Goal: Task Accomplishment & Management: Manage account settings

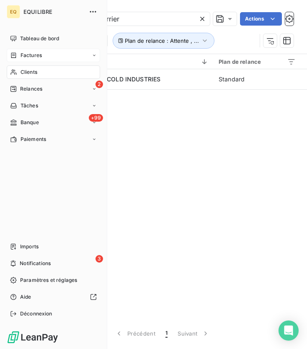
click at [17, 53] on div "Factures" at bounding box center [26, 56] width 32 height 8
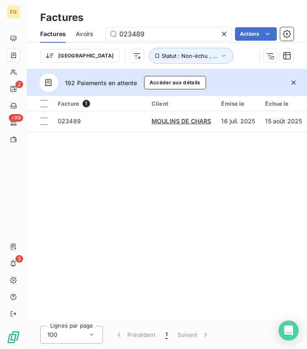
click at [224, 35] on icon at bounding box center [224, 34] width 8 height 8
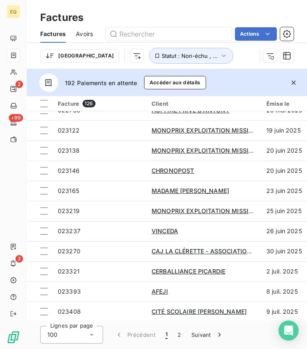
scroll to position [36, 0]
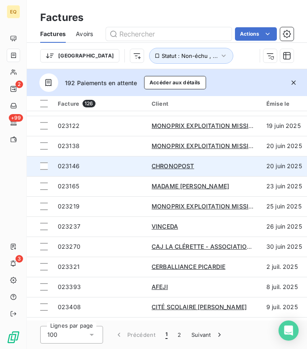
click at [69, 167] on span "023146" at bounding box center [69, 165] width 22 height 7
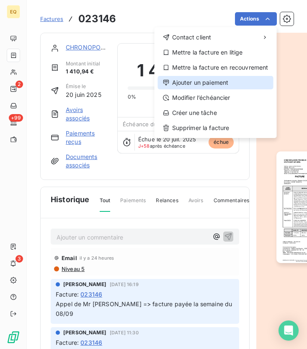
click at [211, 82] on div "Ajouter un paiement" at bounding box center [216, 82] width 116 height 13
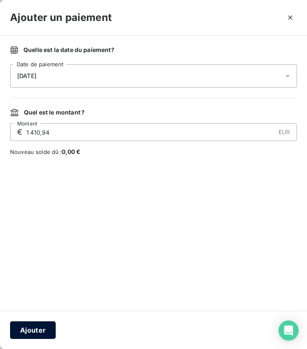
click at [38, 330] on button "Ajouter" at bounding box center [33, 330] width 46 height 18
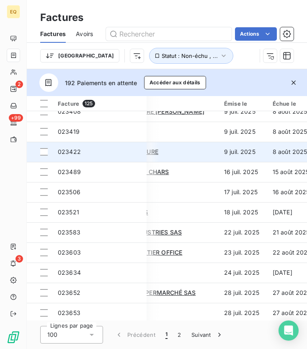
scroll to position [211, 36]
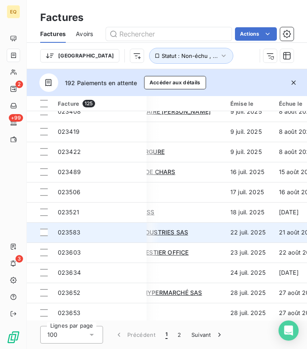
click at [66, 231] on span "023583" at bounding box center [69, 231] width 23 height 7
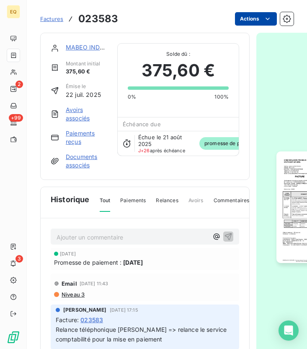
click at [254, 19] on html "EQ 2 +99 3 Factures 023583 Actions MABEO INDUSTRIES SAS Montant initial 375,60 …" at bounding box center [153, 174] width 307 height 349
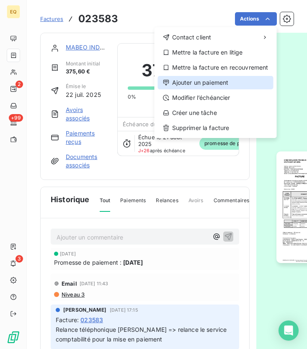
click at [216, 83] on div "Ajouter un paiement" at bounding box center [216, 82] width 116 height 13
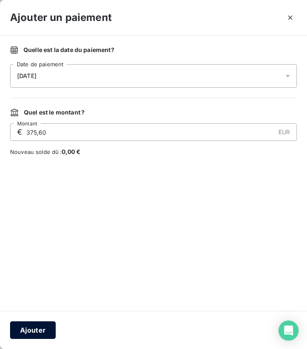
click at [31, 338] on button "Ajouter" at bounding box center [33, 330] width 46 height 18
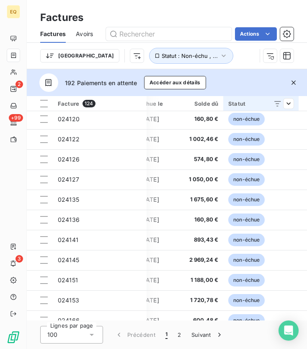
scroll to position [1806, 176]
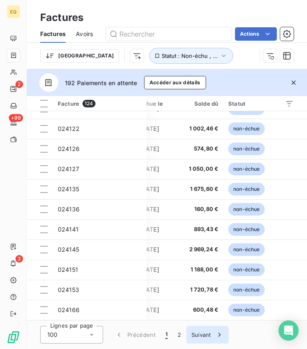
click at [201, 336] on button "Suivant" at bounding box center [208, 335] width 42 height 18
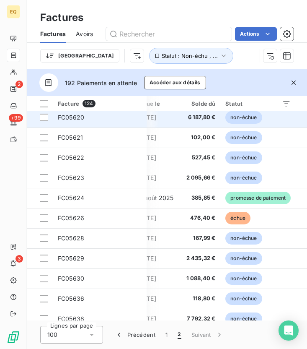
scroll to position [277, 176]
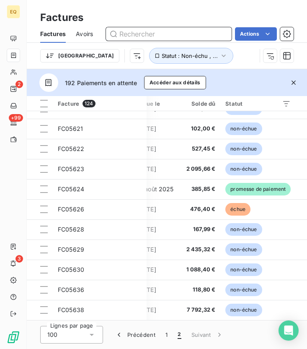
click at [151, 36] on input "text" at bounding box center [169, 33] width 126 height 13
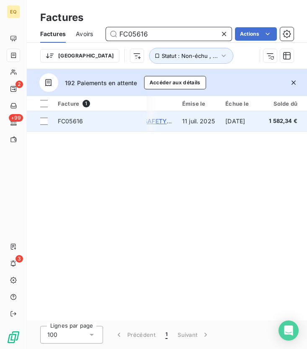
scroll to position [0, 63]
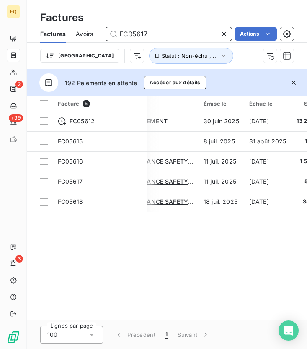
type input "FC05617"
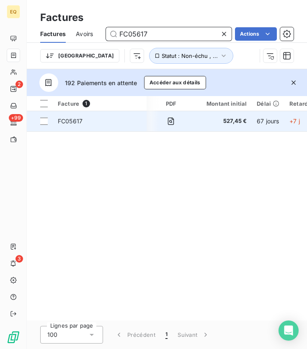
scroll to position [0, 149]
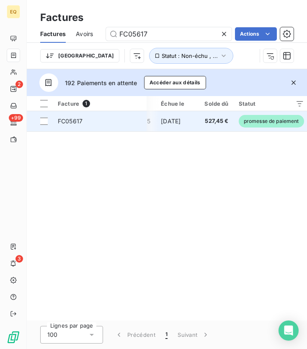
click at [81, 125] on div "FC05617" at bounding box center [70, 121] width 25 height 8
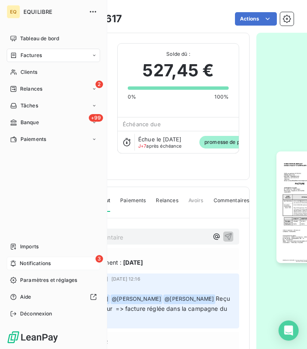
click at [13, 262] on icon at bounding box center [13, 263] width 6 height 7
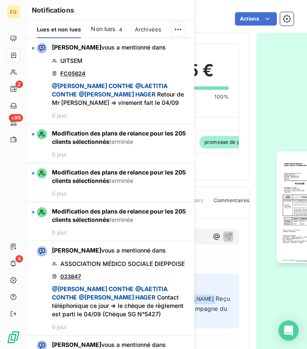
click at [115, 29] on span "Non lues" at bounding box center [103, 29] width 24 height 8
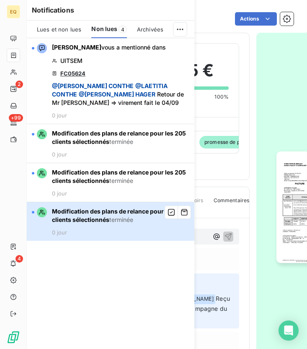
click at [90, 224] on div "Modification des plans de relance pour les 205 clients sélectionnés terminée 0 …" at bounding box center [121, 221] width 138 height 29
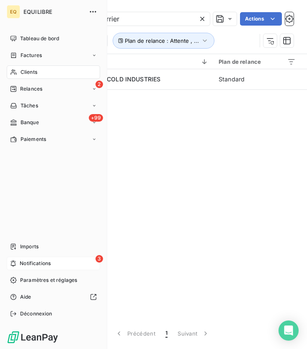
click at [36, 262] on span "Notifications" at bounding box center [35, 263] width 31 height 8
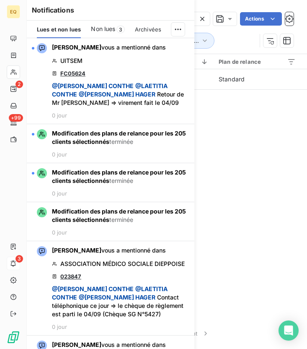
click at [111, 27] on span "Non lues" at bounding box center [103, 29] width 24 height 8
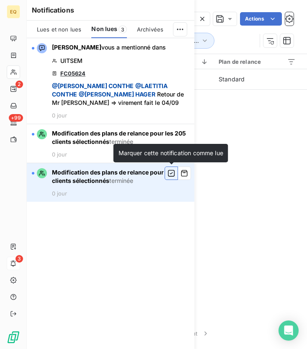
click at [173, 172] on icon "button" at bounding box center [172, 173] width 8 height 8
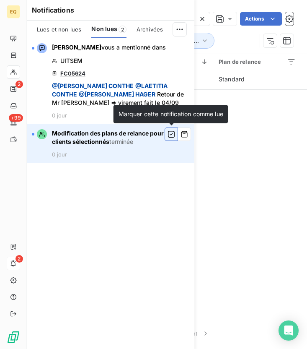
click at [174, 134] on icon "button" at bounding box center [172, 134] width 8 height 8
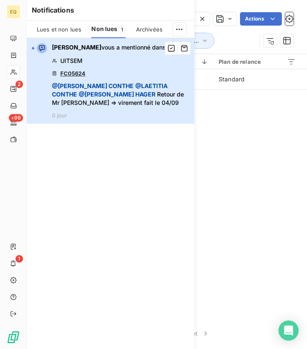
click at [138, 93] on span "@ [PERSON_NAME] @ [PERSON_NAME] @ [PERSON_NAME] Retour de Mr [PERSON_NAME] => v…" at bounding box center [121, 94] width 138 height 25
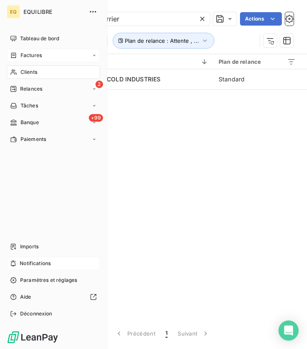
click at [34, 54] on span "Factures" at bounding box center [31, 56] width 21 height 8
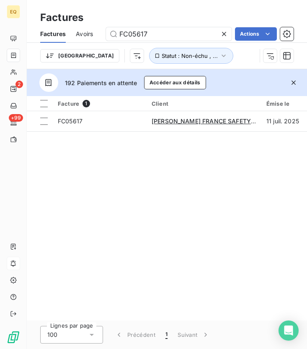
click at [222, 32] on icon at bounding box center [224, 34] width 8 height 8
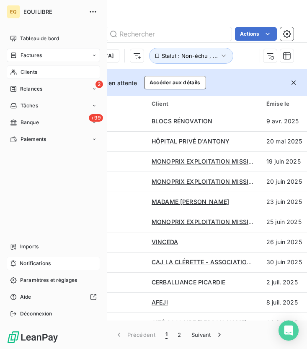
click at [16, 73] on icon at bounding box center [13, 72] width 6 height 5
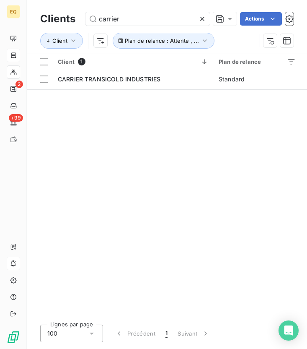
click at [205, 19] on icon at bounding box center [202, 19] width 8 height 8
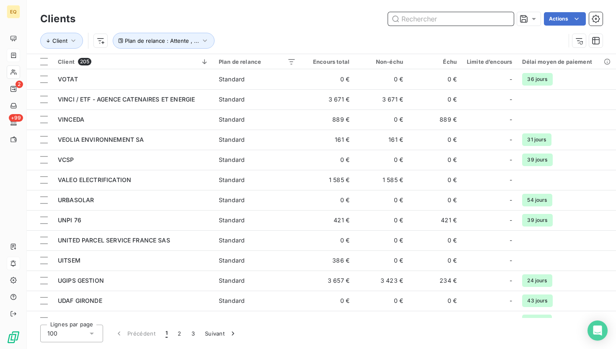
click at [307, 18] on input "text" at bounding box center [451, 18] width 126 height 13
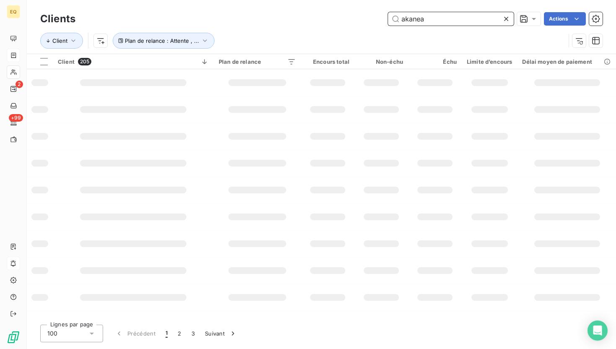
type input "akanea"
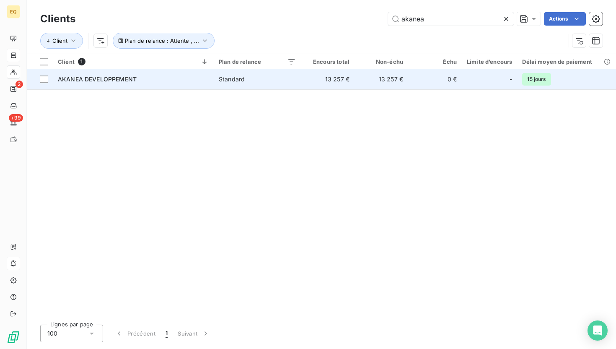
click at [112, 80] on span "AKANEA DEVELOPPEMENT" at bounding box center [97, 78] width 79 height 7
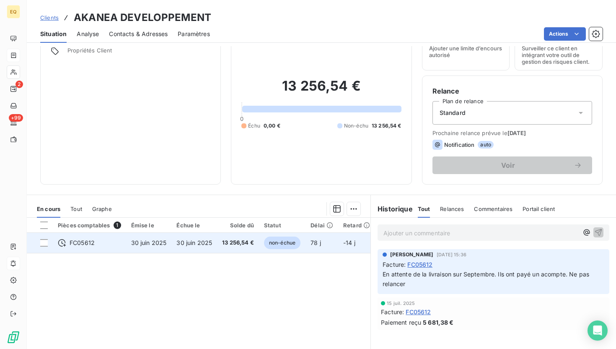
scroll to position [29, 0]
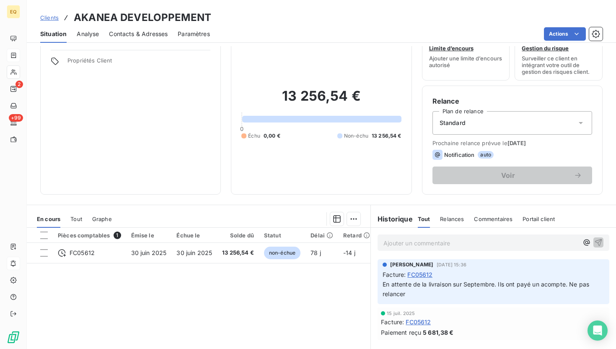
click at [307, 123] on div "Standard" at bounding box center [513, 122] width 160 height 23
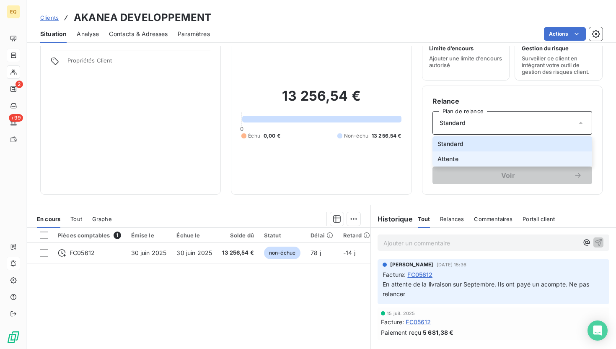
click at [307, 157] on li "Attente" at bounding box center [513, 158] width 160 height 15
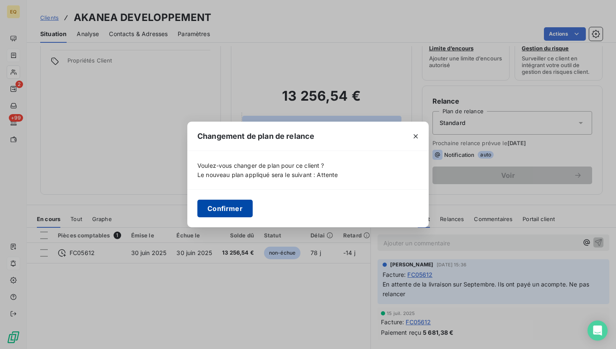
click at [199, 215] on button "Confirmer" at bounding box center [224, 209] width 55 height 18
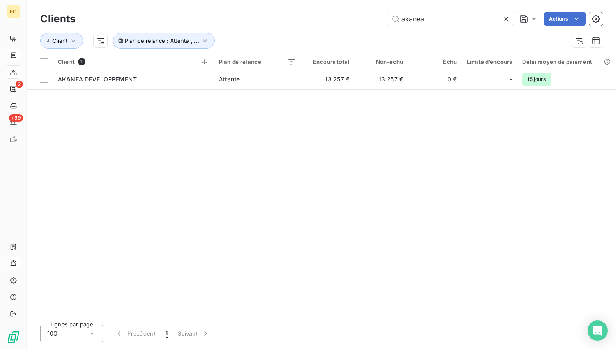
click at [307, 18] on icon at bounding box center [506, 19] width 4 height 4
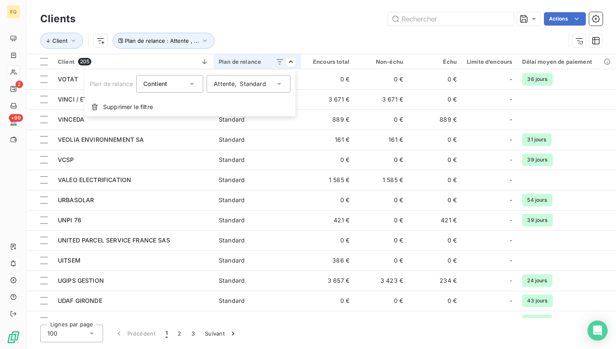
click at [230, 86] on div "Attente , Standard" at bounding box center [240, 84] width 52 height 8
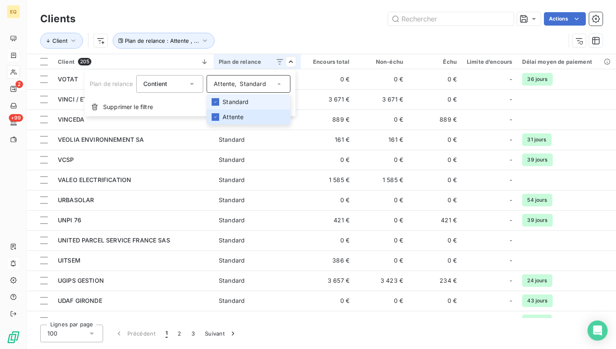
click at [221, 106] on li "Standard" at bounding box center [249, 101] width 84 height 15
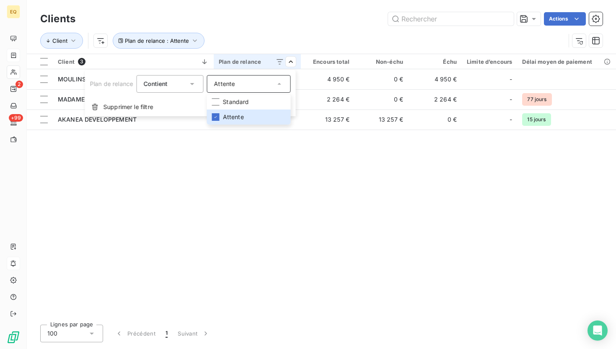
click at [294, 171] on html "EQ 2 +99 Clients Actions Client Plan de relance : Attente Client 3 Plan de rela…" at bounding box center [308, 174] width 616 height 349
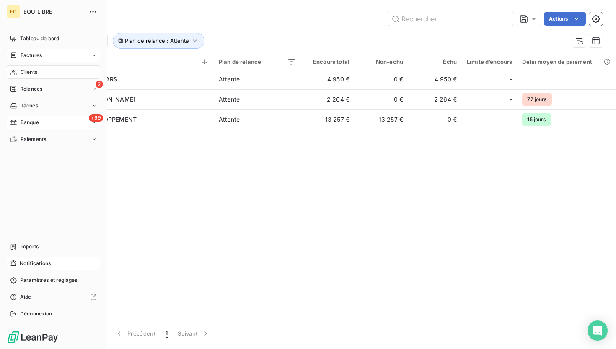
click at [42, 125] on div "+99 Banque" at bounding box center [53, 122] width 93 height 13
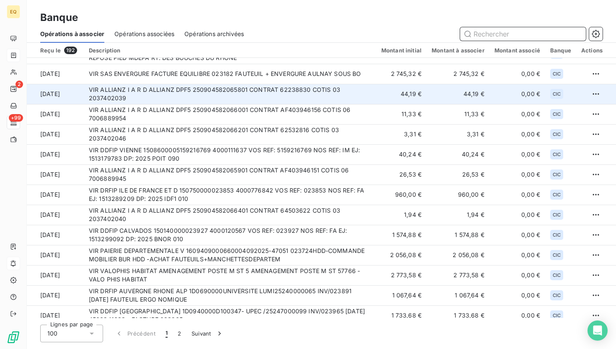
scroll to position [361, 0]
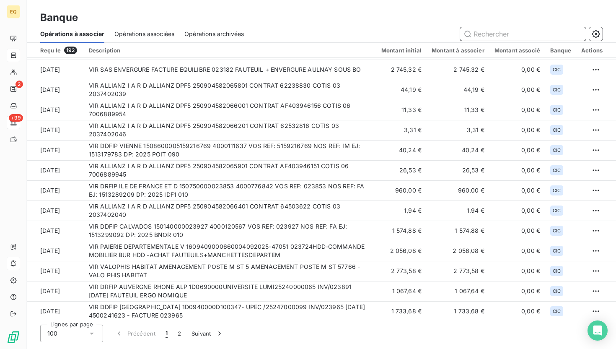
click at [307, 36] on input "text" at bounding box center [523, 33] width 126 height 13
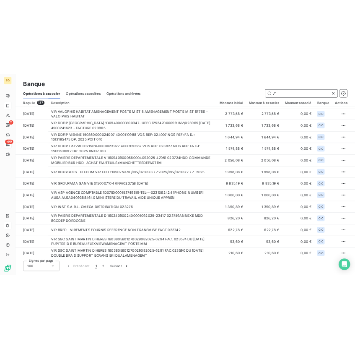
scroll to position [0, 0]
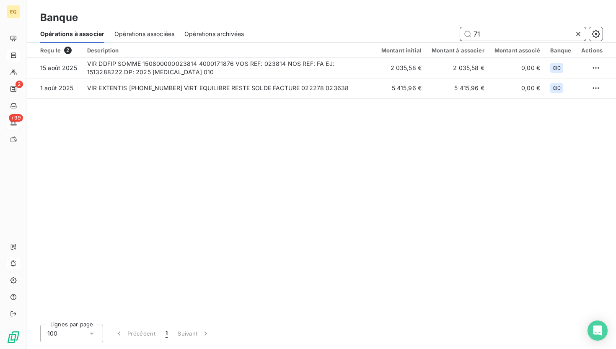
type input "7"
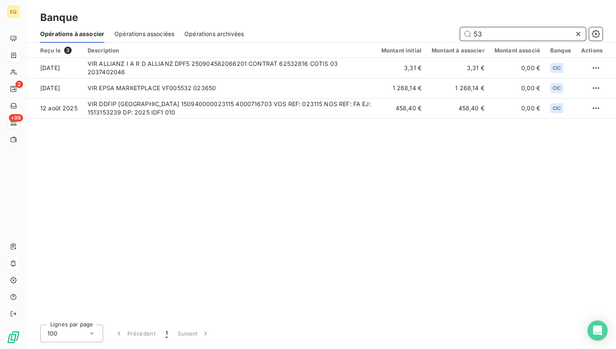
type input "5"
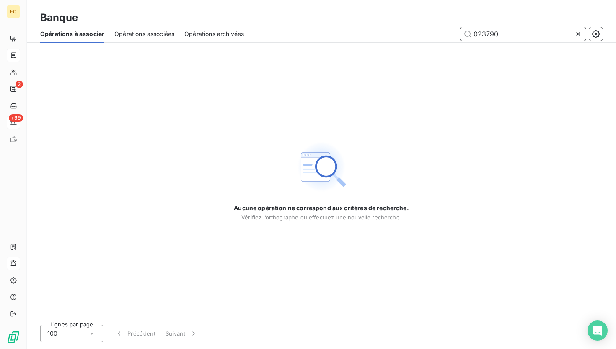
type input "023790"
click at [307, 32] on icon at bounding box center [578, 34] width 8 height 8
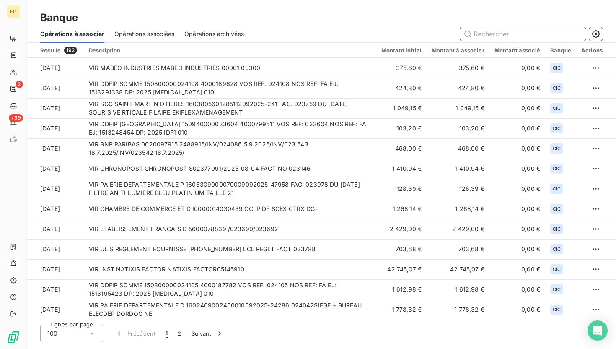
click at [307, 34] on input "text" at bounding box center [523, 33] width 126 height 13
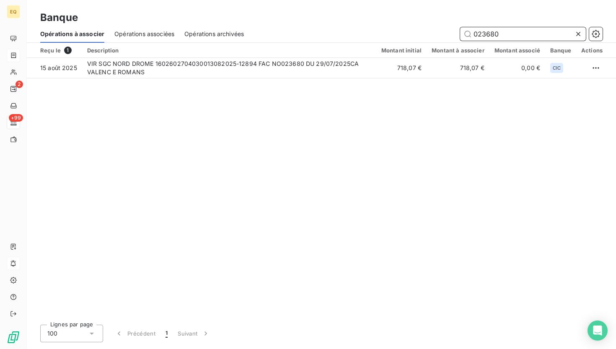
type input "023680"
click at [307, 34] on icon at bounding box center [578, 34] width 4 height 4
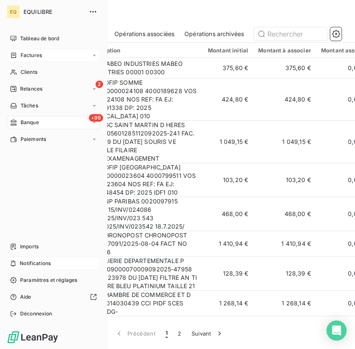
click at [34, 56] on span "Factures" at bounding box center [31, 56] width 21 height 8
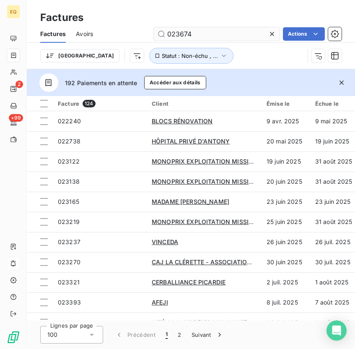
type input "023674"
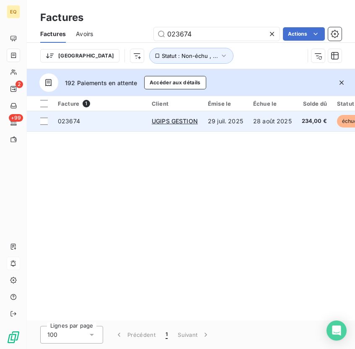
click at [133, 121] on span "023674" at bounding box center [100, 121] width 84 height 8
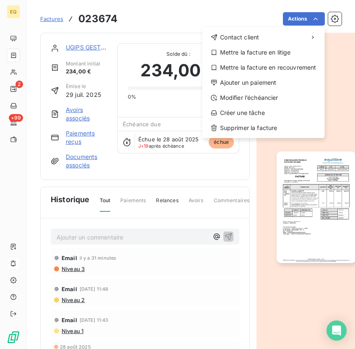
click at [89, 47] on html "EQ 2 +99 Factures 023674 Actions Contact client Mettre la facture en litige Met…" at bounding box center [177, 174] width 355 height 349
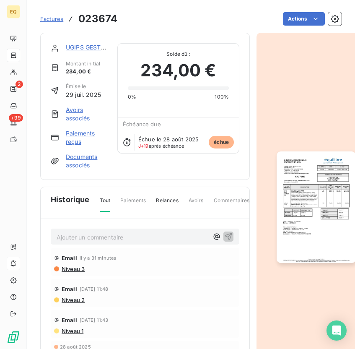
click at [91, 47] on link "UGIPS GESTION" at bounding box center [89, 47] width 46 height 7
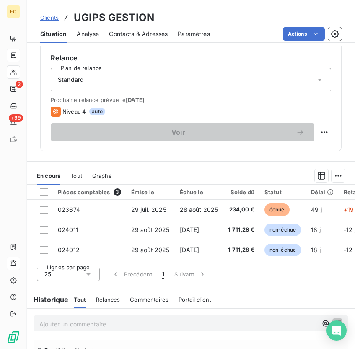
scroll to position [246, 0]
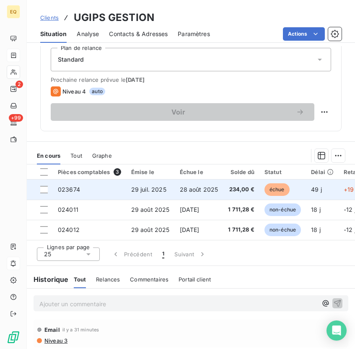
click at [127, 190] on td "29 juil. 2025" at bounding box center [150, 189] width 49 height 20
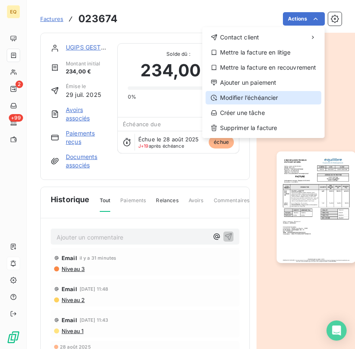
click at [266, 98] on div "Modifier l’échéancier" at bounding box center [264, 97] width 116 height 13
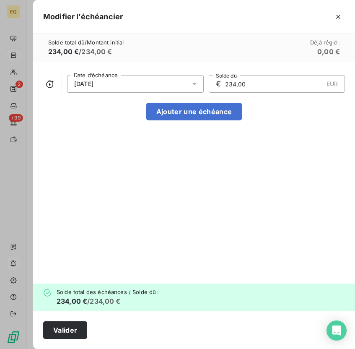
click at [188, 82] on div "[DATE]" at bounding box center [135, 84] width 137 height 18
click at [307, 19] on icon "button" at bounding box center [338, 17] width 8 height 8
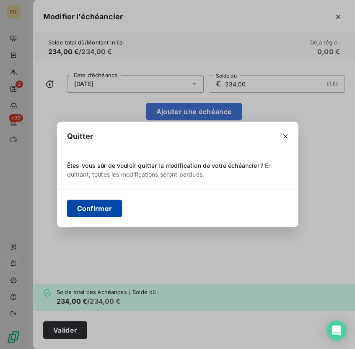
click at [105, 211] on button "Confirmer" at bounding box center [94, 209] width 55 height 18
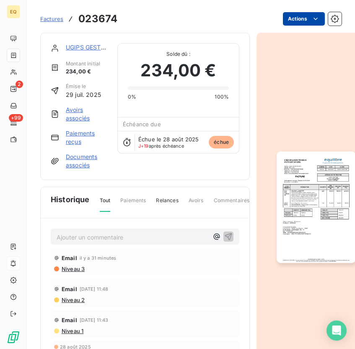
click at [296, 21] on html "EQ 2 +99 Factures 023674 Actions UGIPS GESTION Montant initial 234,00 € Émise l…" at bounding box center [177, 174] width 355 height 349
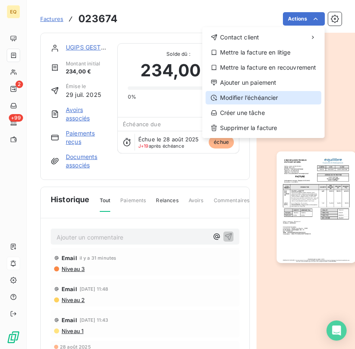
click at [252, 95] on div "Modifier l’échéancier" at bounding box center [264, 97] width 116 height 13
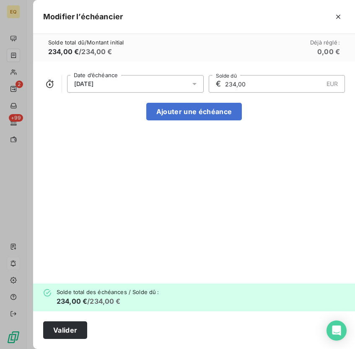
click at [182, 80] on div "[DATE]" at bounding box center [135, 84] width 137 height 18
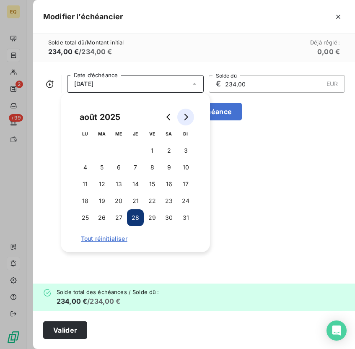
click at [186, 118] on icon "Go to next month" at bounding box center [186, 117] width 4 height 7
click at [158, 214] on button "31" at bounding box center [152, 217] width 17 height 17
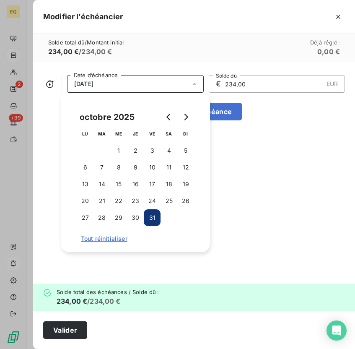
click at [236, 165] on div "[DATE] Date d’échéance € 234,00 EUR Solde dû Ajouter une échéance" at bounding box center [194, 173] width 322 height 222
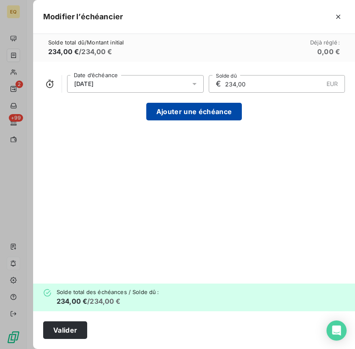
click at [207, 114] on button "Ajouter une échéance" at bounding box center [194, 112] width 96 height 18
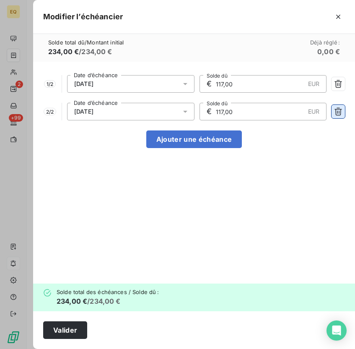
click at [307, 113] on icon "button" at bounding box center [339, 112] width 8 height 8
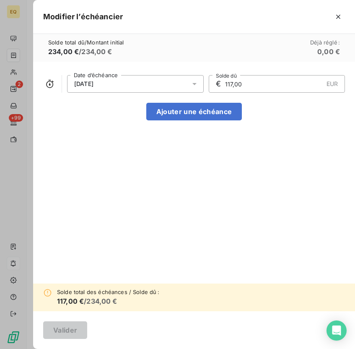
drag, startPoint x: 239, startPoint y: 86, endPoint x: 218, endPoint y: 86, distance: 21.0
click at [218, 86] on div "€ 117,00 EUR Solde dû" at bounding box center [277, 84] width 137 height 18
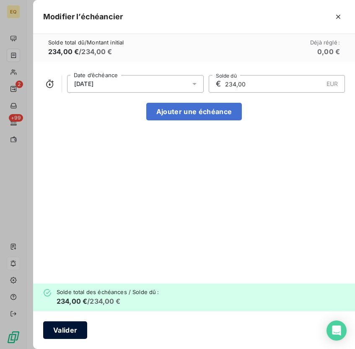
type input "234,00"
click at [69, 331] on button "Valider" at bounding box center [65, 330] width 44 height 18
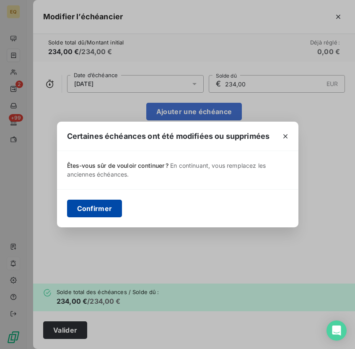
click at [91, 209] on button "Confirmer" at bounding box center [94, 209] width 55 height 18
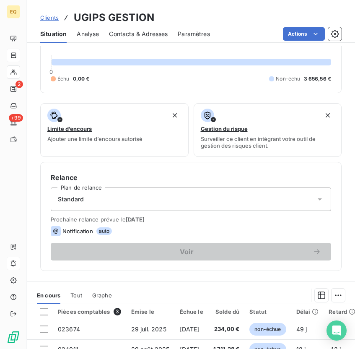
scroll to position [107, 0]
